Goal: Find specific page/section: Find specific page/section

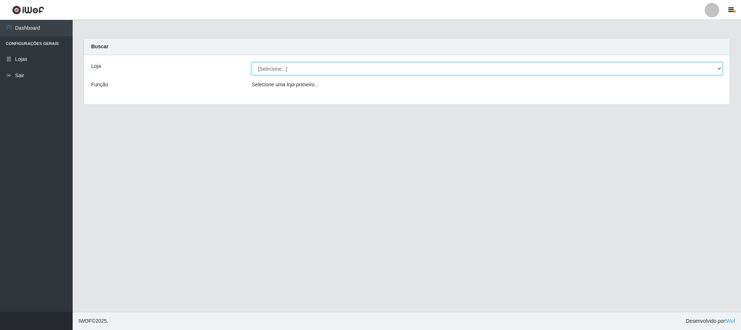
click at [716, 68] on select "[Selecione...] Iskisita Atakado - Centro de Distribuição" at bounding box center [487, 68] width 471 height 13
select select "425"
click at [252, 62] on select "[Selecione...] Iskisita Atakado - Centro de Distribuição" at bounding box center [487, 68] width 471 height 13
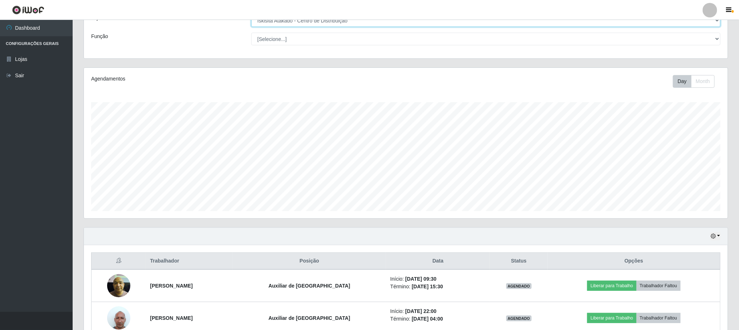
scroll to position [89, 0]
